Goal: Transaction & Acquisition: Purchase product/service

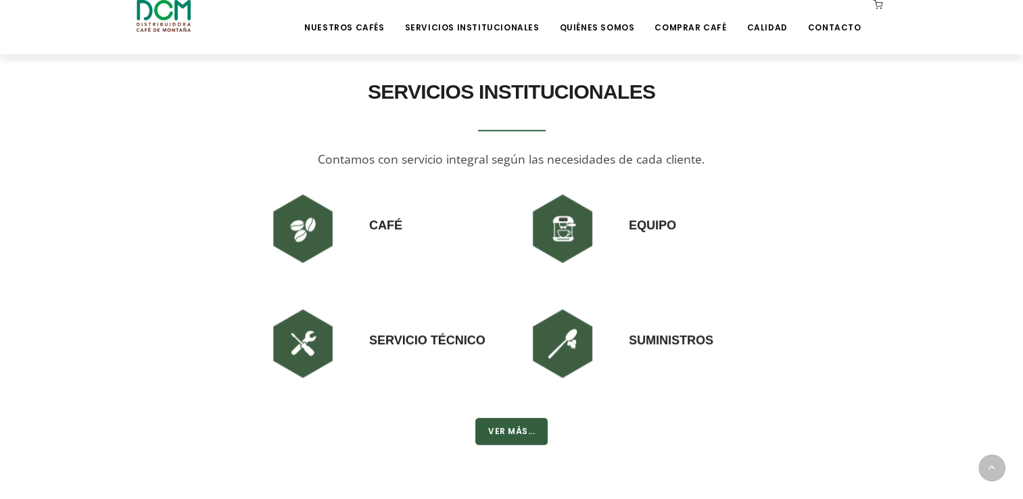
scroll to position [1014, 0]
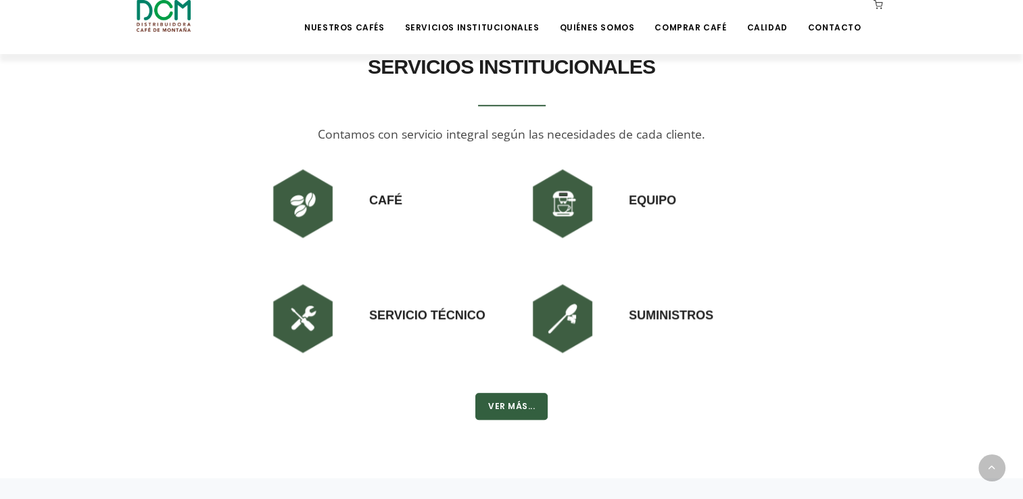
click at [308, 209] on img at bounding box center [302, 203] width 81 height 81
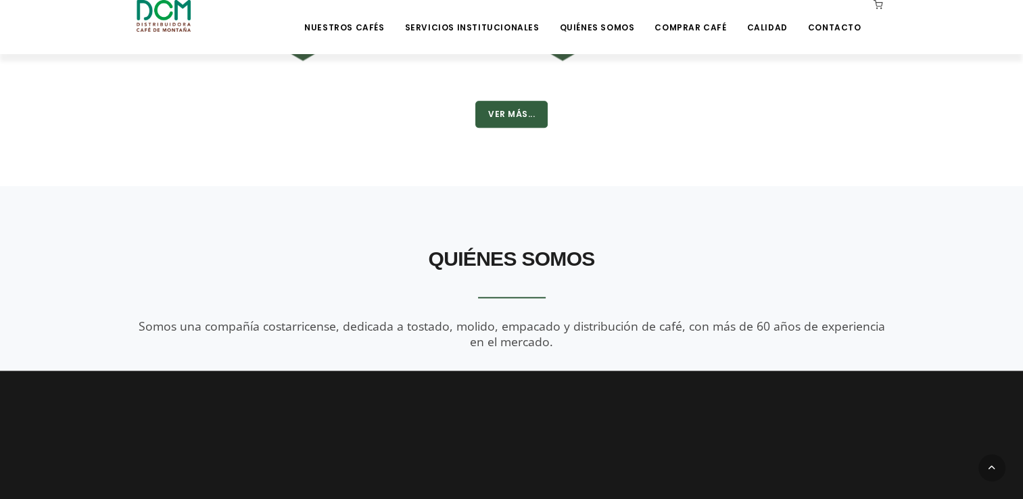
scroll to position [1217, 0]
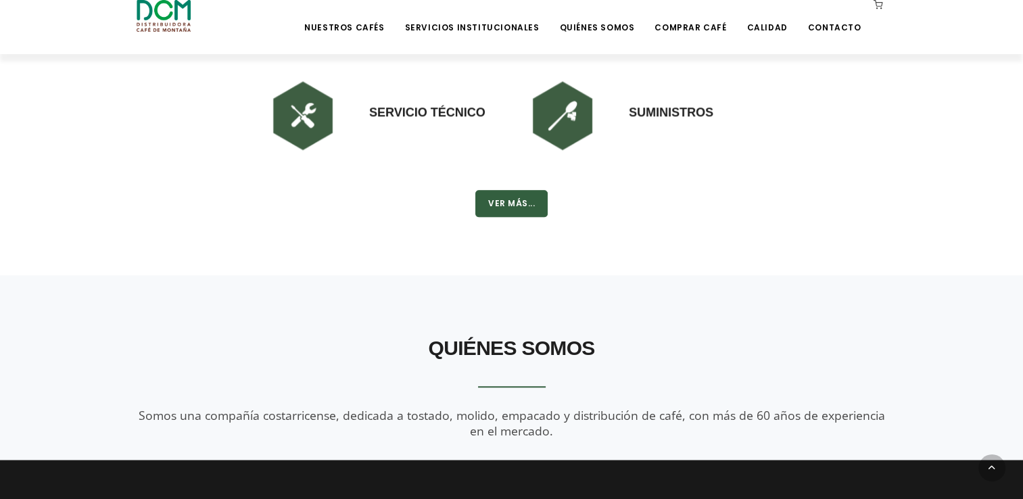
click at [560, 123] on img at bounding box center [562, 115] width 81 height 81
click at [669, 122] on div "Suministros" at bounding box center [621, 115] width 199 height 81
click at [671, 120] on h3 "Suministros" at bounding box center [671, 98] width 85 height 46
click at [673, 115] on h3 "Suministros" at bounding box center [671, 98] width 85 height 46
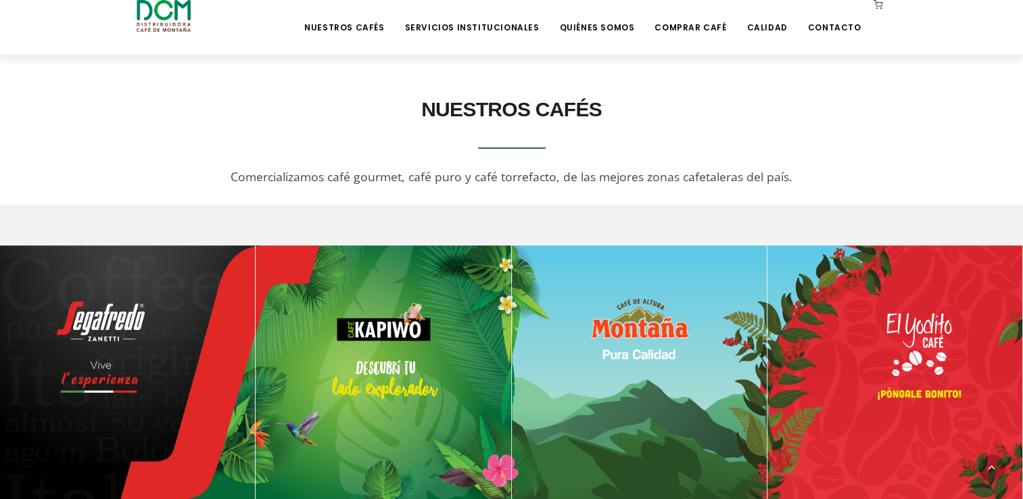
scroll to position [473, 0]
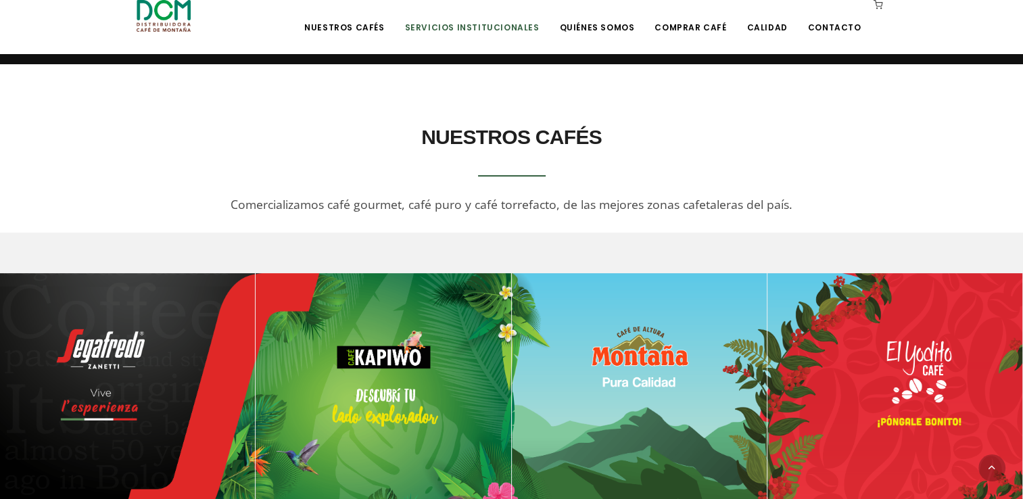
click at [510, 34] on li "Servicios Institucionales" at bounding box center [471, 27] width 151 height 54
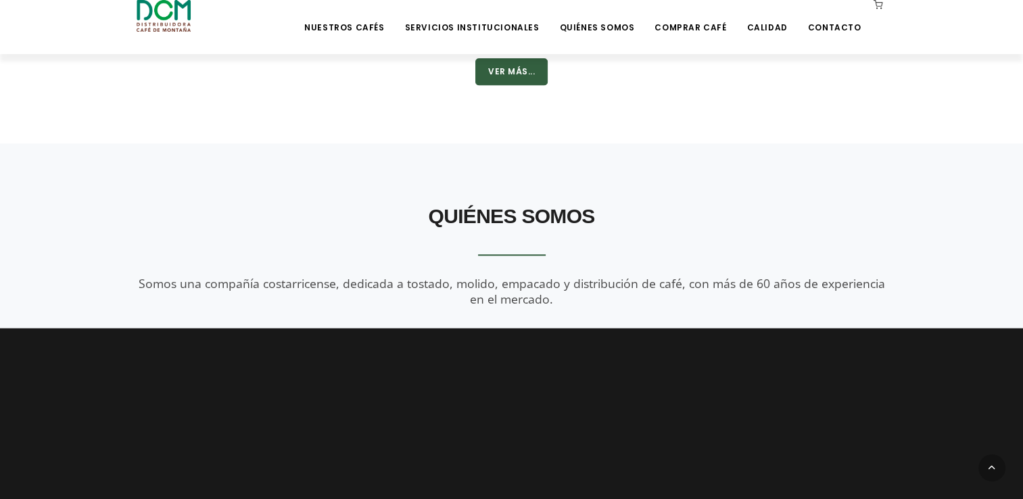
drag, startPoint x: 552, startPoint y: 285, endPoint x: 533, endPoint y: 279, distance: 19.2
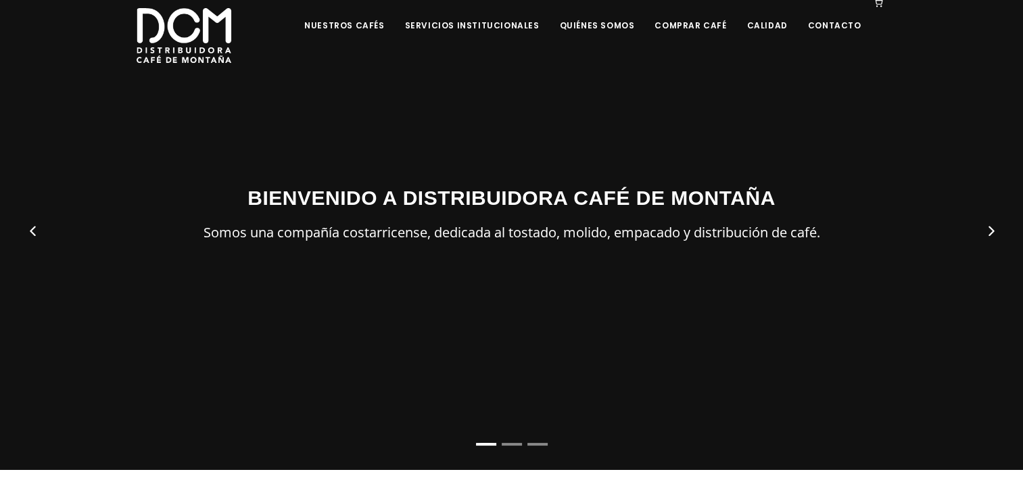
scroll to position [0, 0]
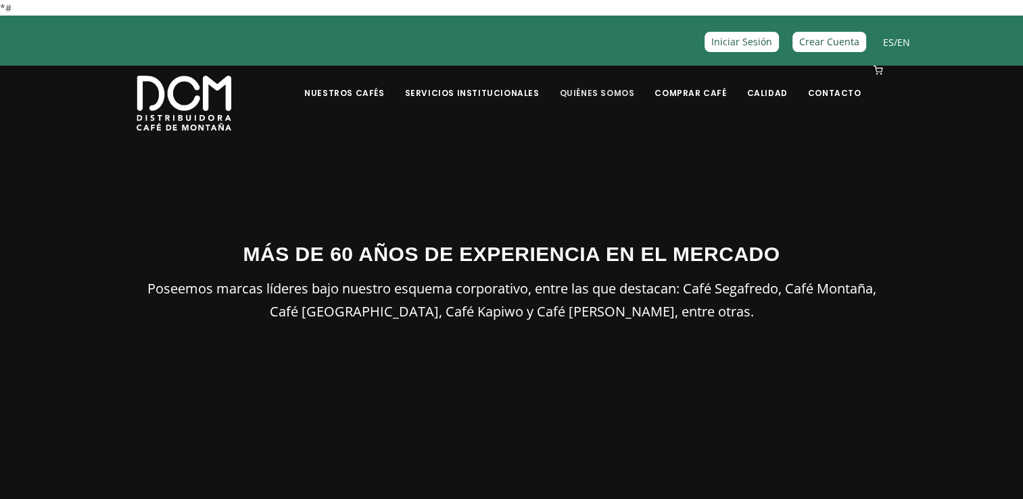
click at [620, 95] on link "Quiénes Somos" at bounding box center [596, 83] width 91 height 32
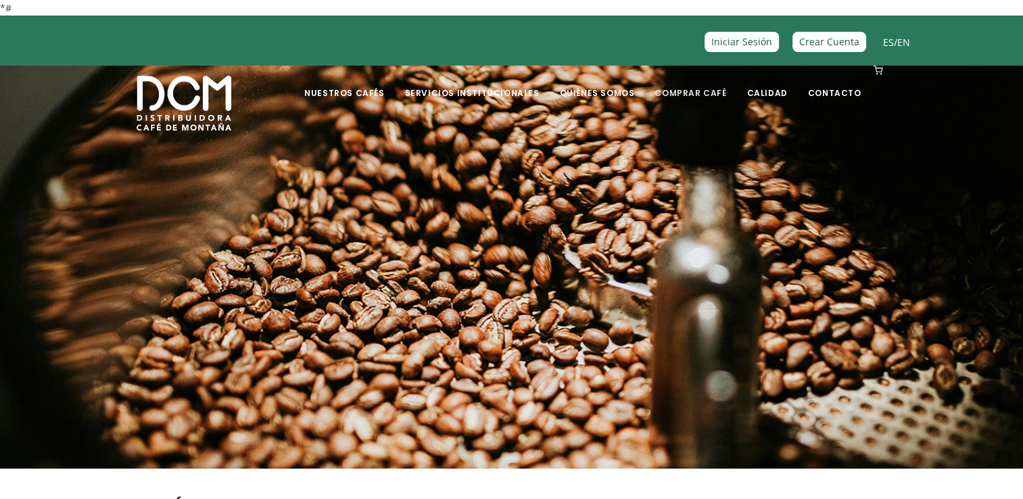
click at [692, 95] on link "Comprar Café" at bounding box center [690, 83] width 88 height 32
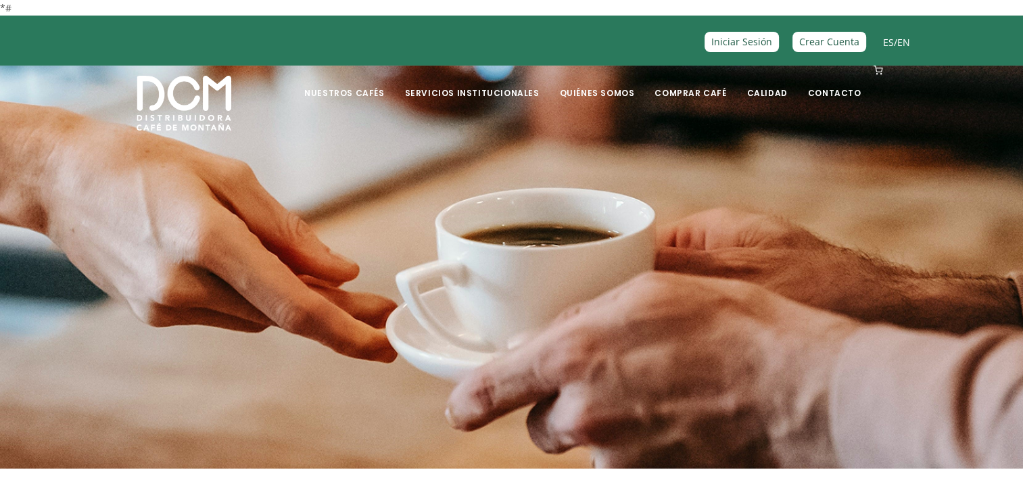
scroll to position [473, 0]
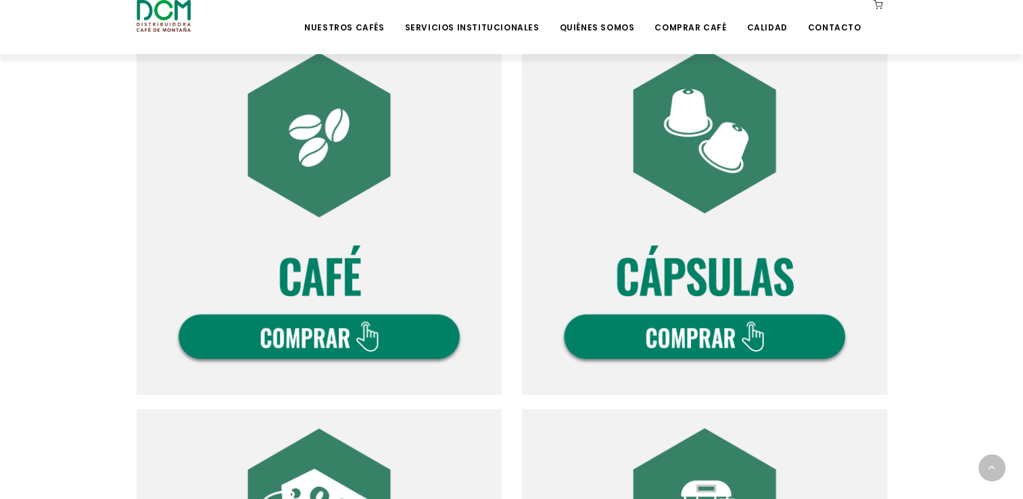
click at [395, 308] on img at bounding box center [319, 212] width 365 height 365
click at [397, 335] on img at bounding box center [319, 212] width 365 height 365
